Goal: Navigation & Orientation: Find specific page/section

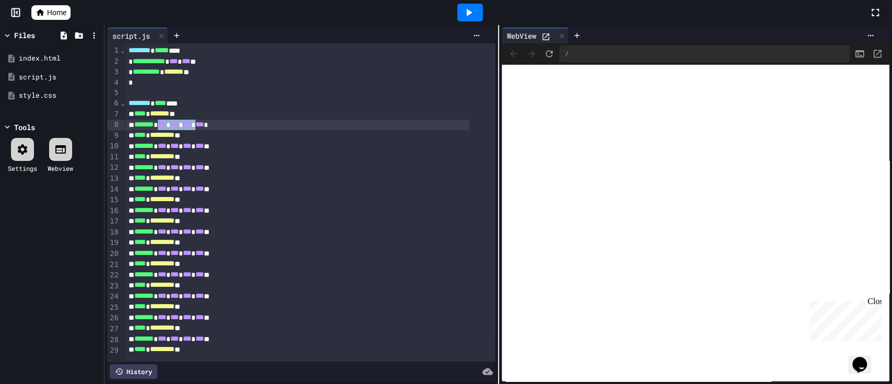
drag, startPoint x: 169, startPoint y: 125, endPoint x: 214, endPoint y: 120, distance: 45.7
click at [214, 120] on div "******* * *** * *** * *** * *** *" at bounding box center [297, 125] width 344 height 11
click at [559, 33] on icon at bounding box center [561, 35] width 4 height 4
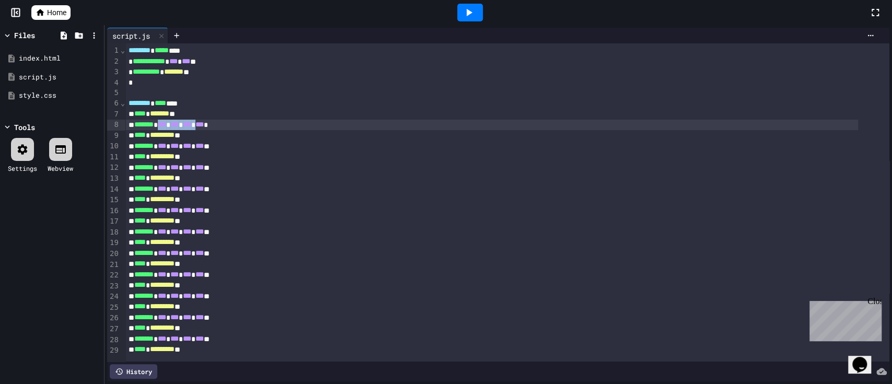
click at [471, 12] on icon at bounding box center [470, 12] width 6 height 7
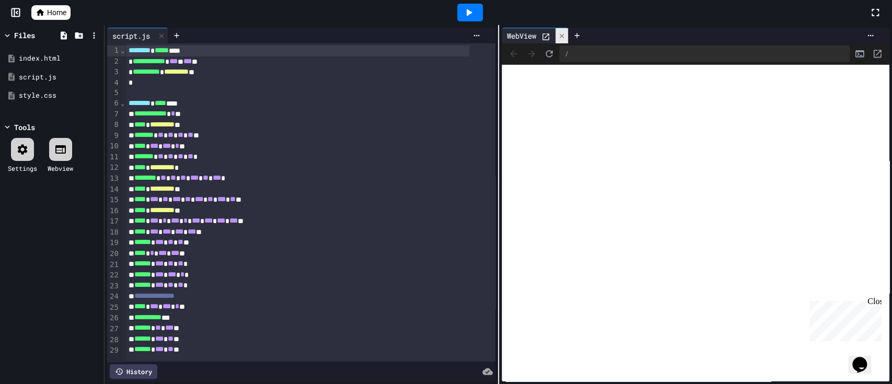
click at [559, 36] on icon at bounding box center [561, 35] width 4 height 4
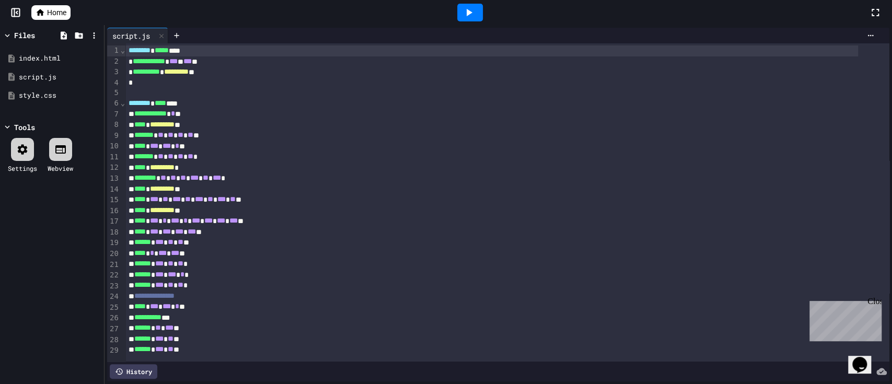
click at [469, 16] on icon at bounding box center [469, 12] width 13 height 13
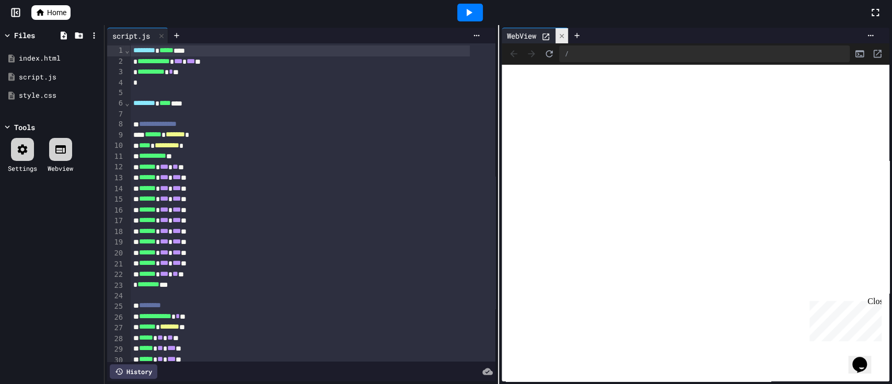
click at [560, 36] on icon at bounding box center [561, 35] width 7 height 7
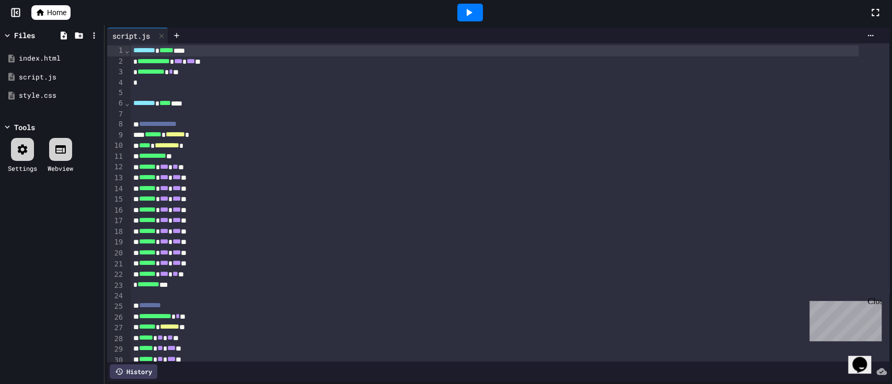
click at [473, 16] on icon at bounding box center [469, 12] width 13 height 13
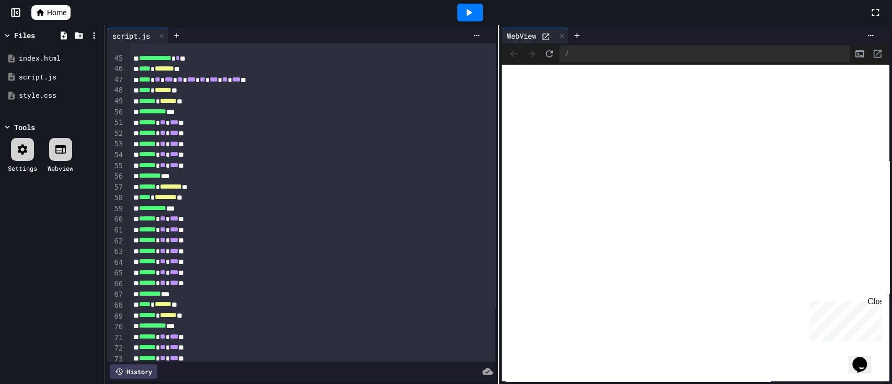
scroll to position [290, 0]
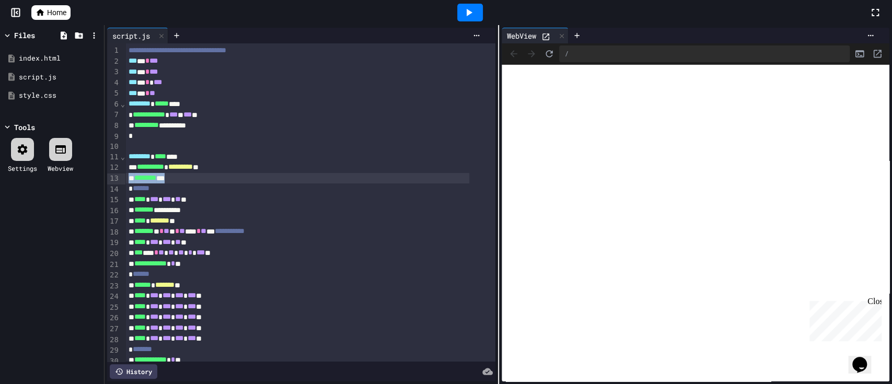
scroll to position [70, 0]
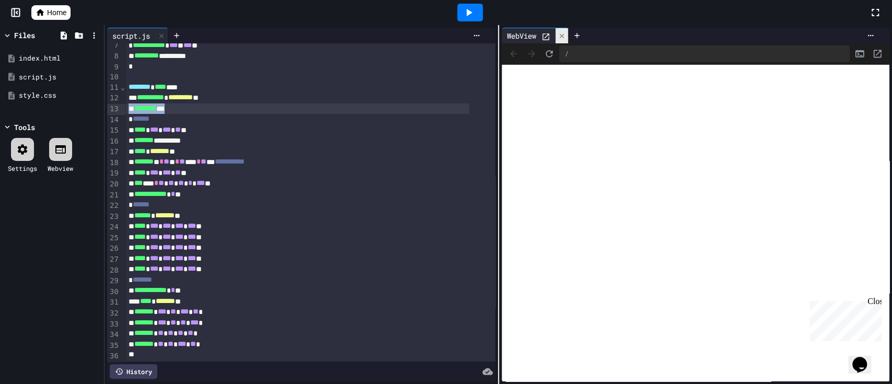
click at [559, 36] on icon at bounding box center [561, 35] width 4 height 4
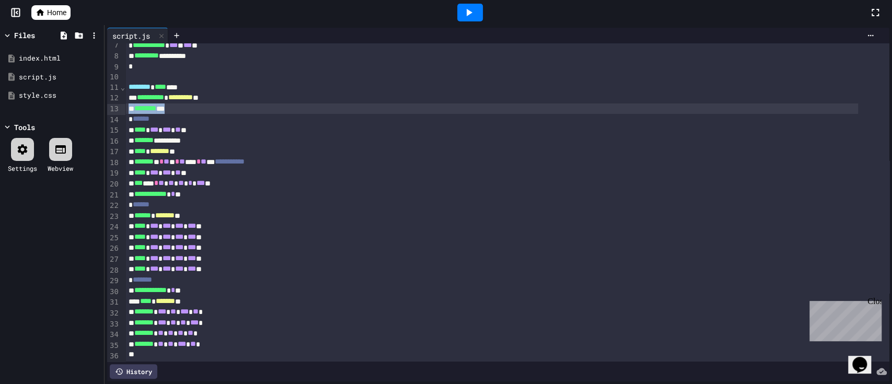
click at [469, 12] on icon at bounding box center [470, 12] width 6 height 7
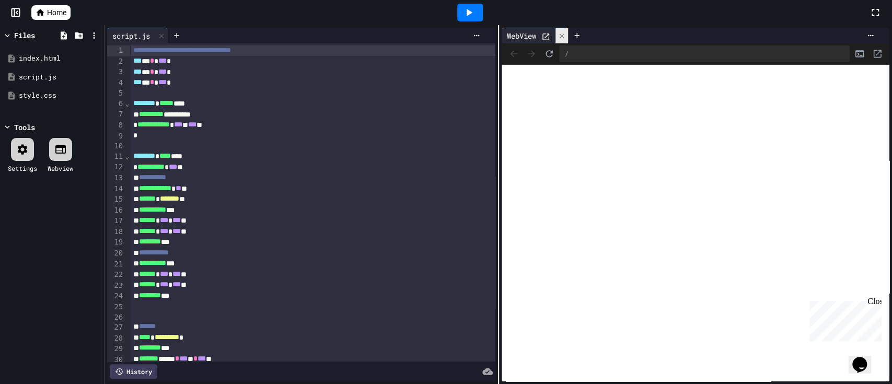
click at [558, 34] on icon at bounding box center [561, 35] width 7 height 7
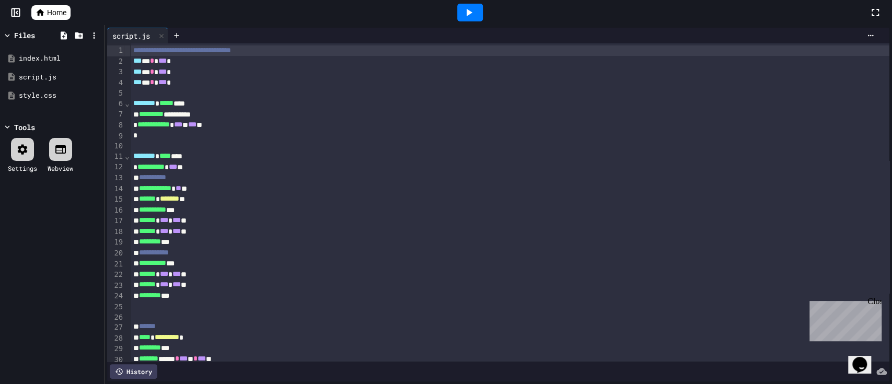
click at [470, 14] on icon at bounding box center [469, 12] width 13 height 13
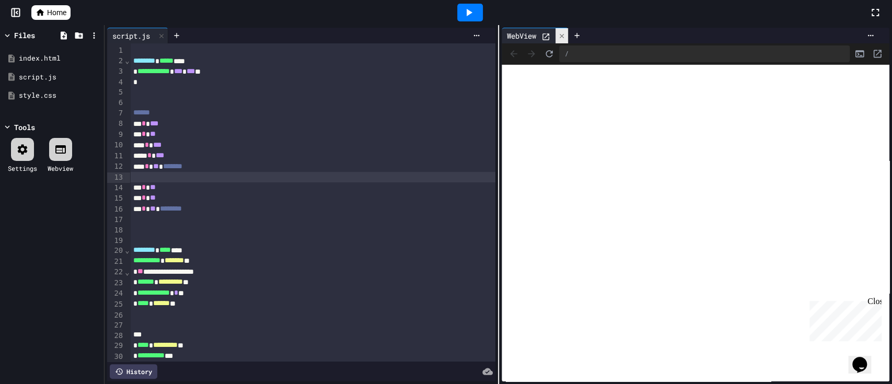
click at [559, 35] on icon at bounding box center [561, 35] width 4 height 4
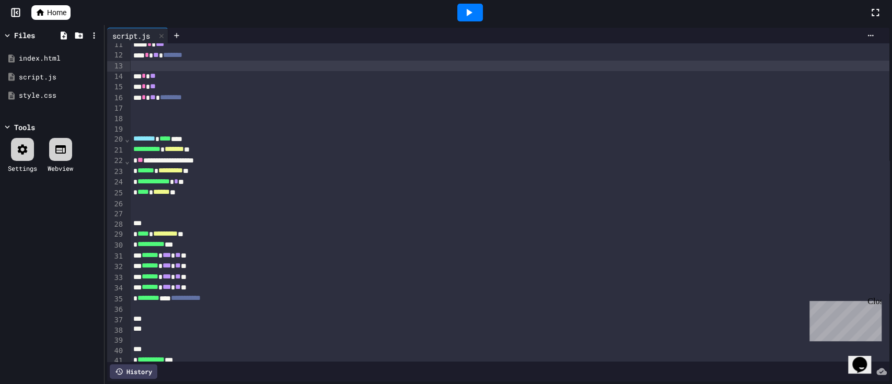
scroll to position [139, 0]
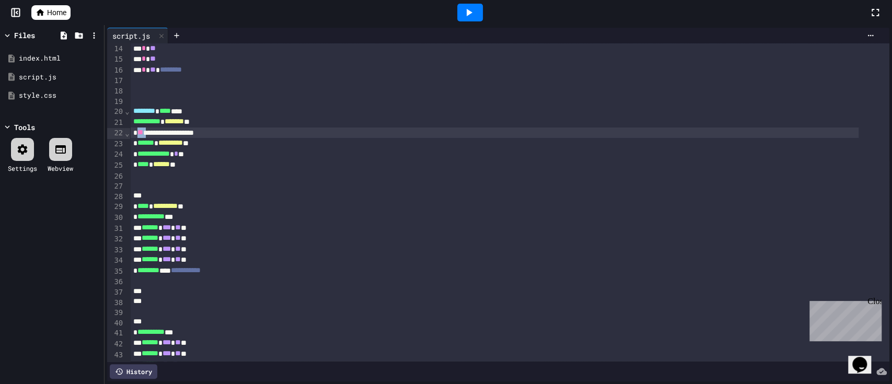
drag, startPoint x: 134, startPoint y: 131, endPoint x: 149, endPoint y: 131, distance: 15.2
click at [149, 131] on div "**********" at bounding box center [494, 133] width 729 height 11
click at [478, 16] on div at bounding box center [470, 13] width 26 height 18
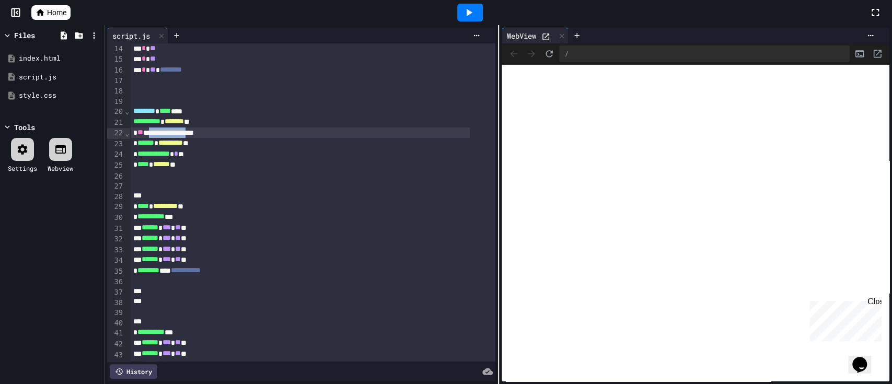
drag, startPoint x: 153, startPoint y: 136, endPoint x: 206, endPoint y: 135, distance: 53.8
click at [206, 135] on div "**********" at bounding box center [300, 133] width 340 height 11
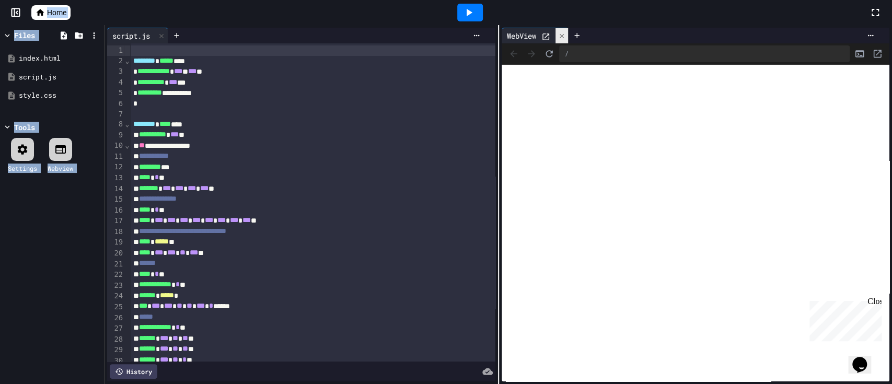
click at [559, 36] on icon at bounding box center [561, 35] width 4 height 4
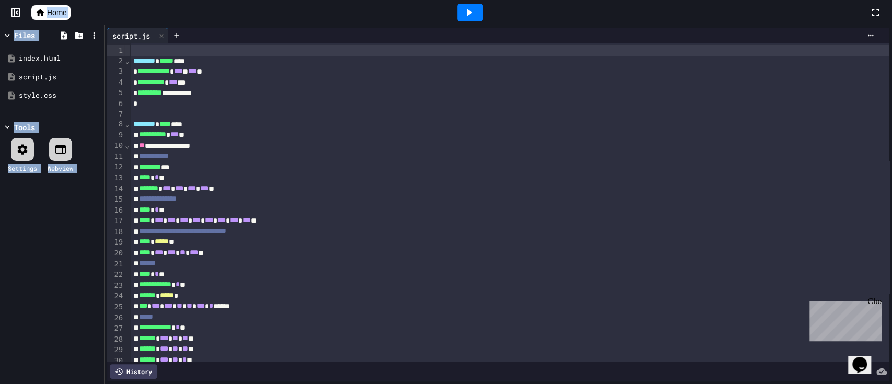
click at [465, 16] on icon at bounding box center [469, 12] width 13 height 13
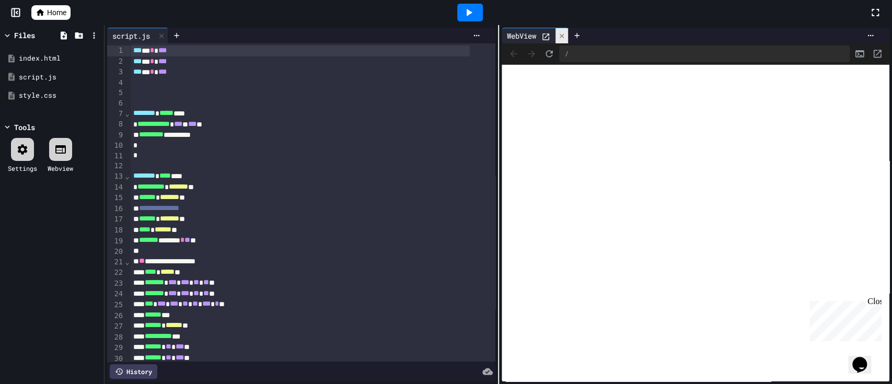
click at [558, 36] on icon at bounding box center [561, 35] width 7 height 7
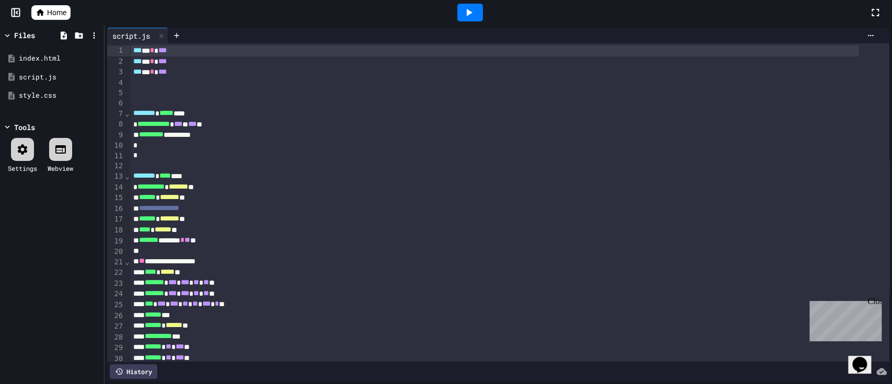
click at [477, 14] on div at bounding box center [470, 13] width 26 height 18
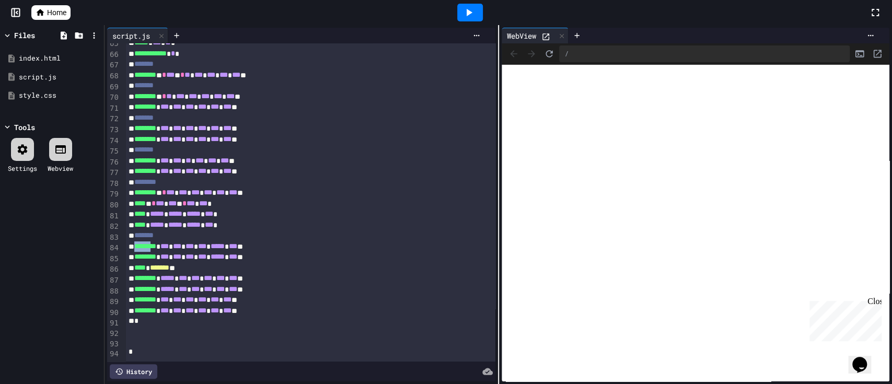
scroll to position [713, 0]
drag, startPoint x: 196, startPoint y: 228, endPoint x: 285, endPoint y: 224, distance: 89.5
click at [285, 242] on div "******** * *** * *** * *** * *** * ***** * *** **" at bounding box center [297, 247] width 344 height 11
click at [171, 242] on div "******** * *** * *** * *** * *** * ***** * *** **" at bounding box center [297, 247] width 344 height 11
drag, startPoint x: 171, startPoint y: 228, endPoint x: 191, endPoint y: 227, distance: 19.4
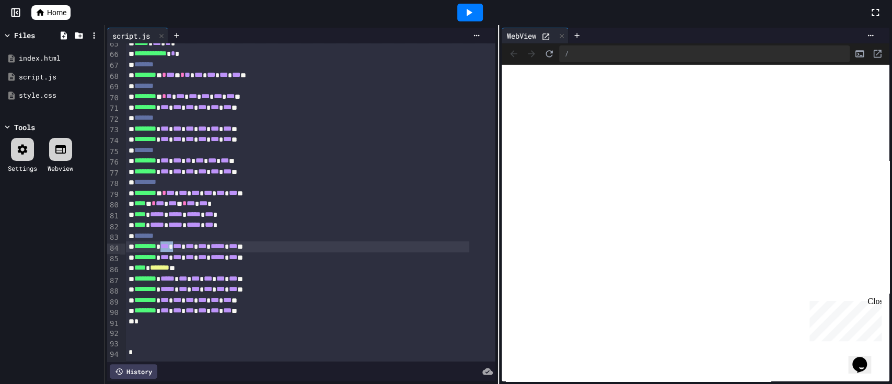
click at [181, 243] on span "***" at bounding box center [177, 246] width 8 height 7
drag, startPoint x: 205, startPoint y: 226, endPoint x: 227, endPoint y: 226, distance: 21.4
click at [227, 242] on div "******** * *** * *** * *** * *** * ***** * *** **" at bounding box center [297, 247] width 344 height 11
drag, startPoint x: 237, startPoint y: 224, endPoint x: 257, endPoint y: 224, distance: 20.4
click at [257, 242] on div "******** * *** * *** * *** * *** * ***** * *** **" at bounding box center [297, 247] width 344 height 11
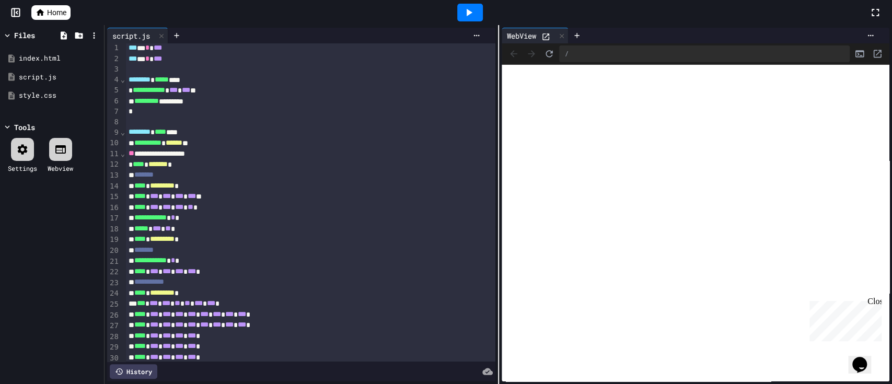
scroll to position [0, 0]
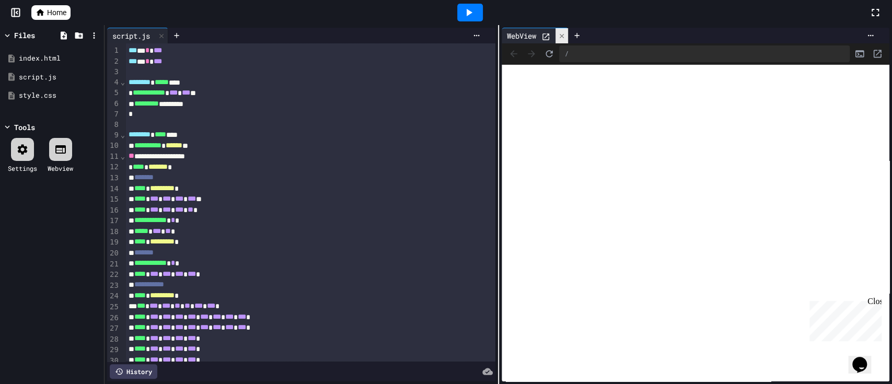
click at [558, 37] on icon at bounding box center [561, 35] width 7 height 7
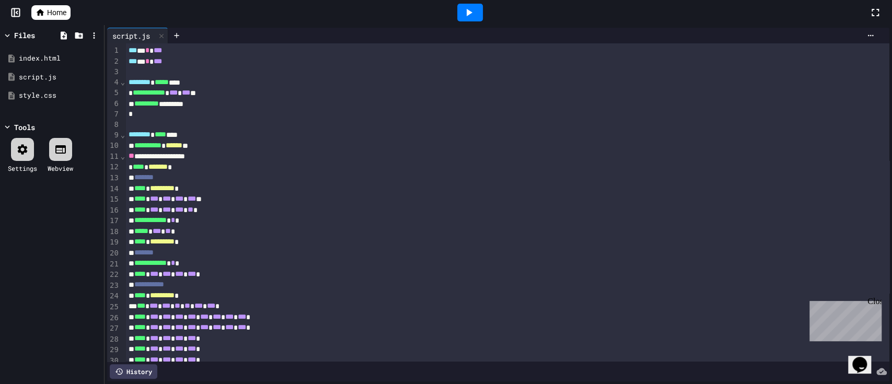
click at [475, 15] on icon at bounding box center [469, 12] width 13 height 13
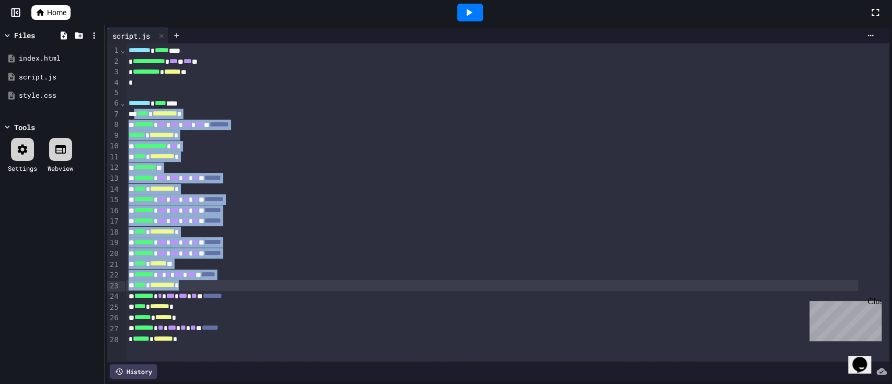
drag, startPoint x: 136, startPoint y: 113, endPoint x: 246, endPoint y: 269, distance: 191.0
click at [248, 281] on div "**********" at bounding box center [507, 322] width 764 height 559
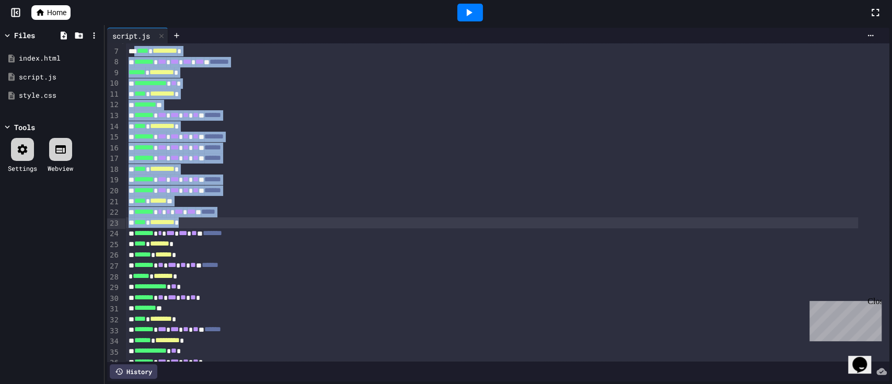
scroll to position [139, 0]
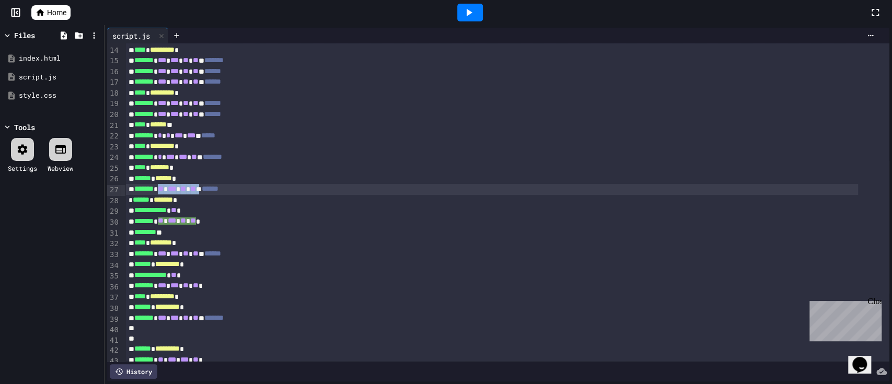
drag, startPoint x: 167, startPoint y: 188, endPoint x: 219, endPoint y: 189, distance: 51.8
click at [219, 189] on div "******* * ** * *** * ** * ** * ******" at bounding box center [491, 189] width 733 height 11
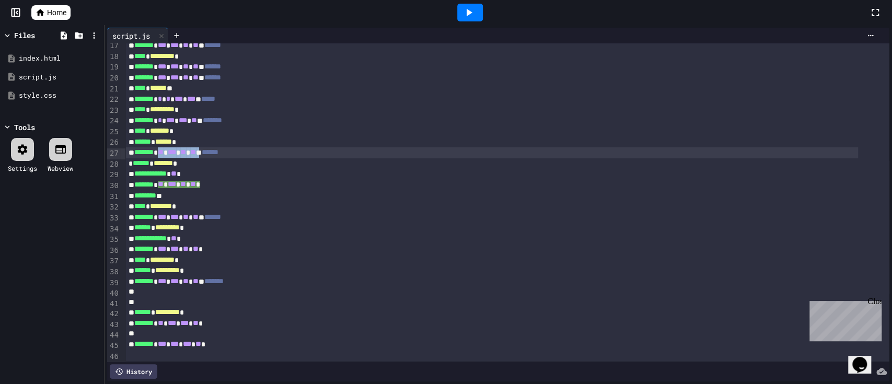
scroll to position [64, 0]
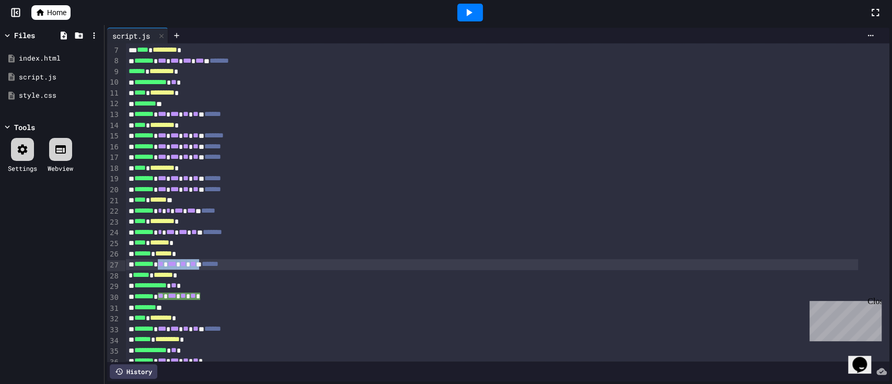
click at [466, 9] on icon at bounding box center [469, 12] width 13 height 13
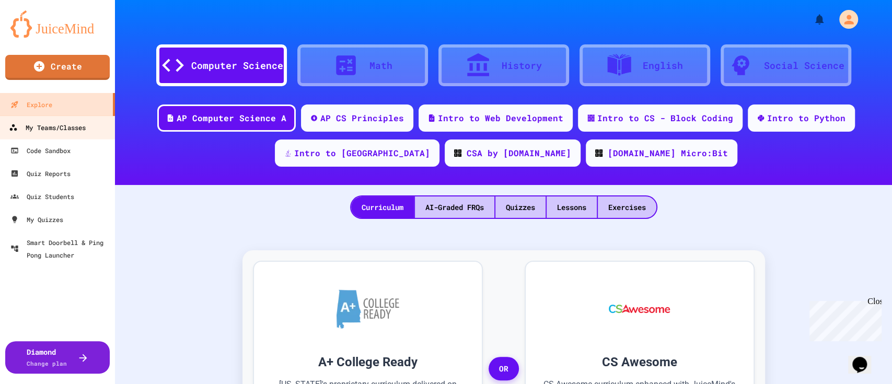
click at [56, 128] on div "My Teams/Classes" at bounding box center [47, 127] width 77 height 13
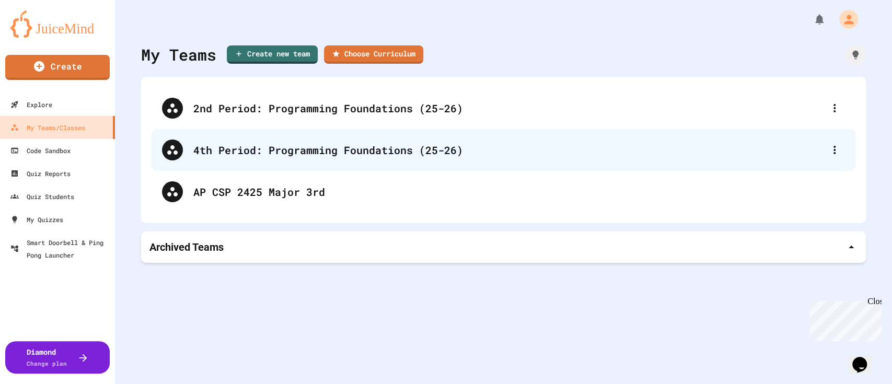
click at [346, 150] on div "4th Period: Programming Foundations (25-26)" at bounding box center [508, 150] width 631 height 16
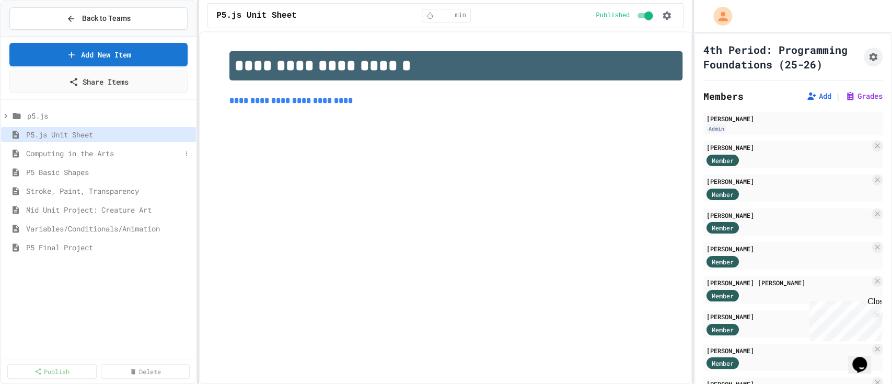
click at [96, 152] on span "Computing in the Arts" at bounding box center [103, 153] width 155 height 11
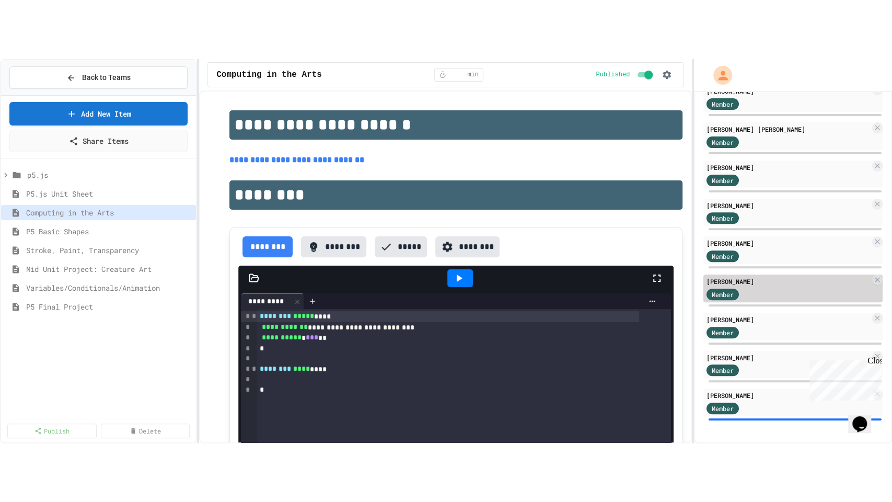
scroll to position [173, 0]
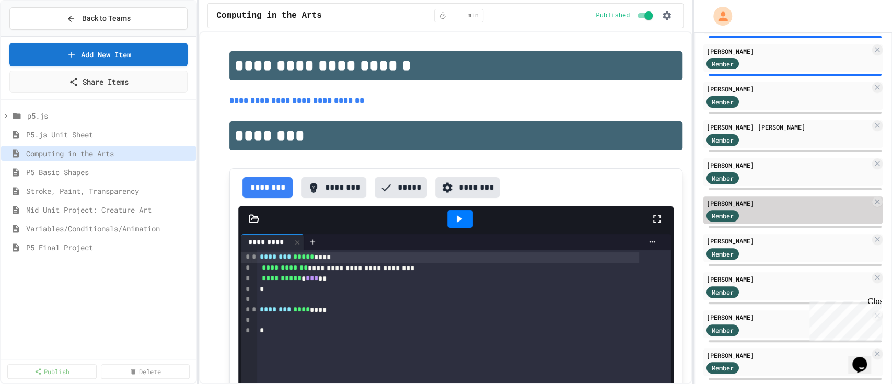
click at [771, 222] on div "Member" at bounding box center [789, 215] width 164 height 13
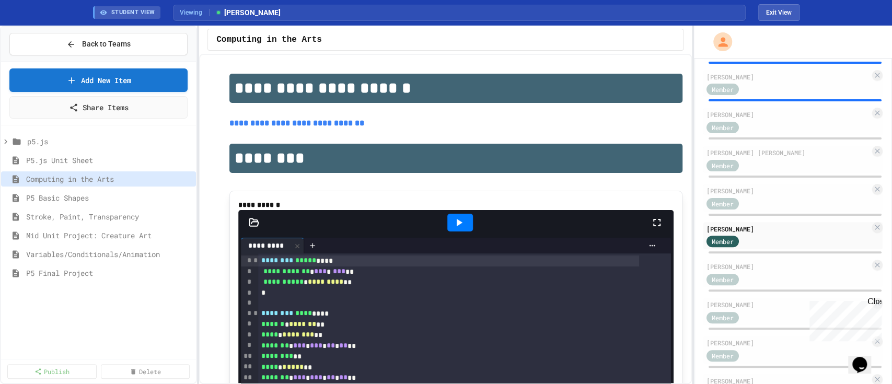
click at [651, 229] on icon at bounding box center [657, 222] width 13 height 13
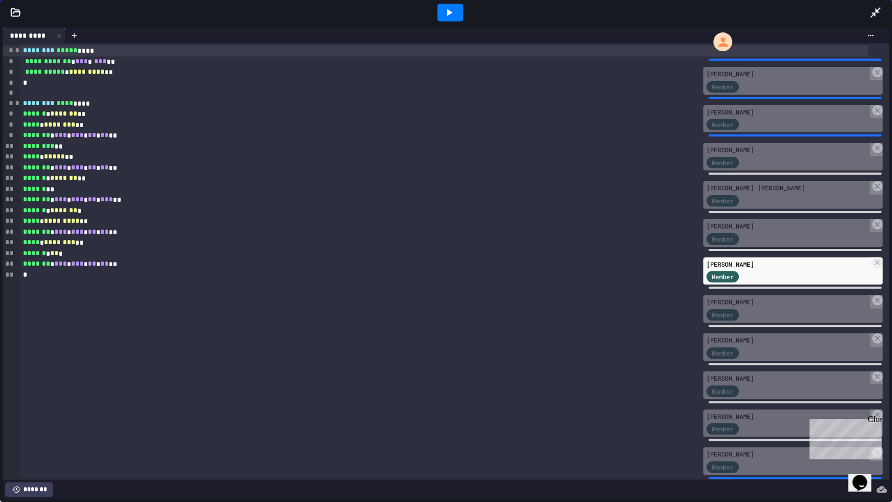
click at [448, 13] on icon at bounding box center [450, 12] width 6 height 7
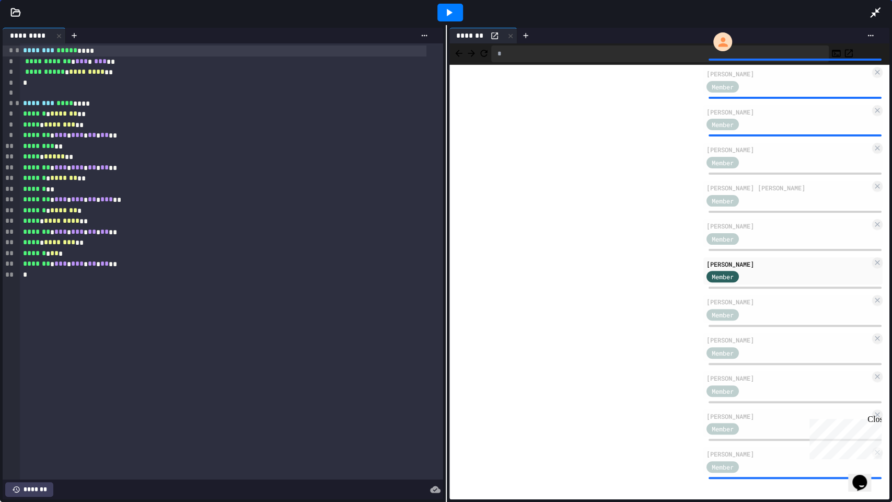
click at [872, 9] on icon at bounding box center [875, 12] width 13 height 13
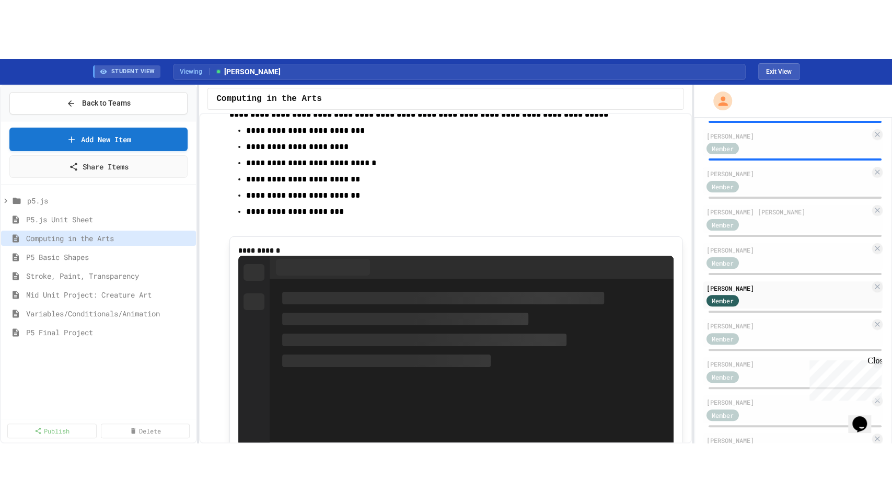
scroll to position [697, 0]
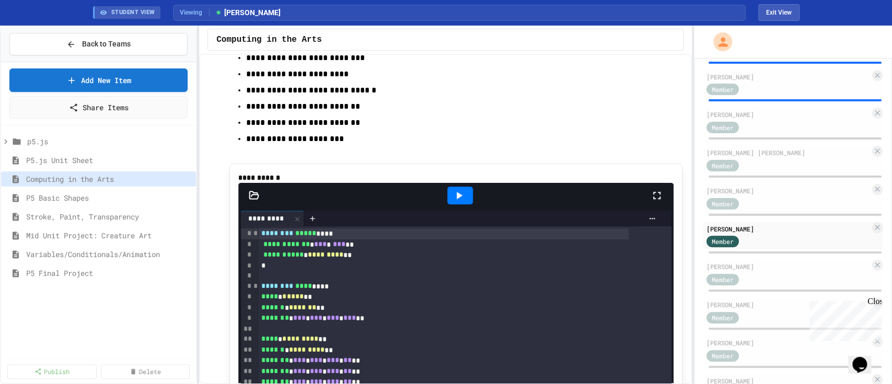
click at [453, 202] on icon at bounding box center [459, 195] width 13 height 13
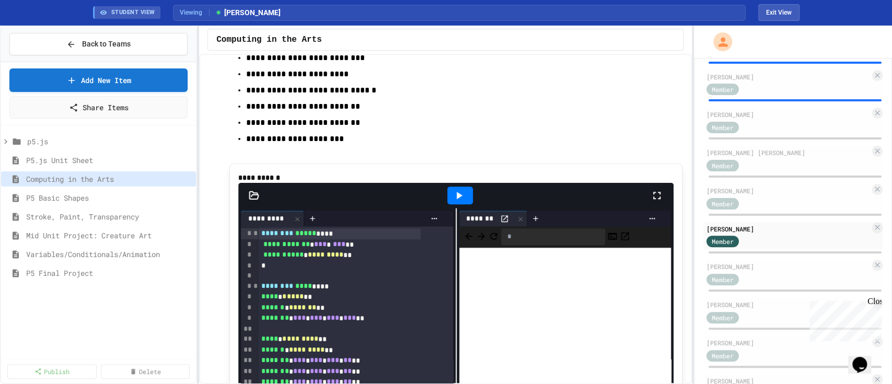
click at [651, 202] on icon at bounding box center [657, 195] width 13 height 13
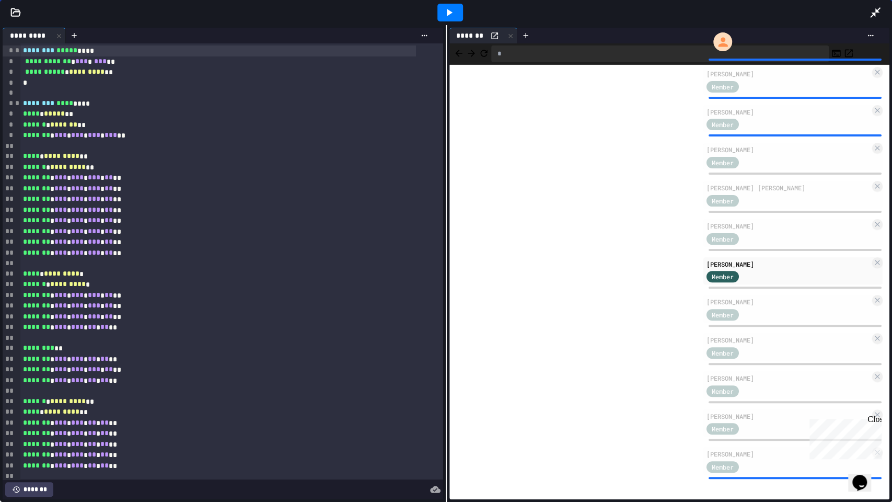
click at [879, 15] on icon at bounding box center [875, 12] width 13 height 13
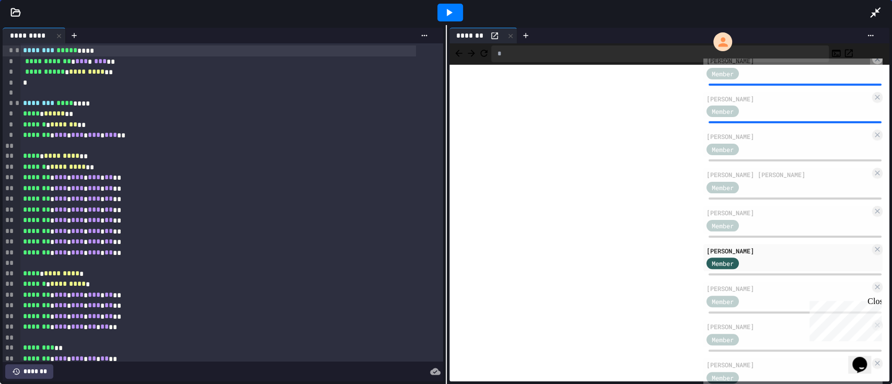
scroll to position [173, 0]
